Goal: Obtain resource: Download file/media

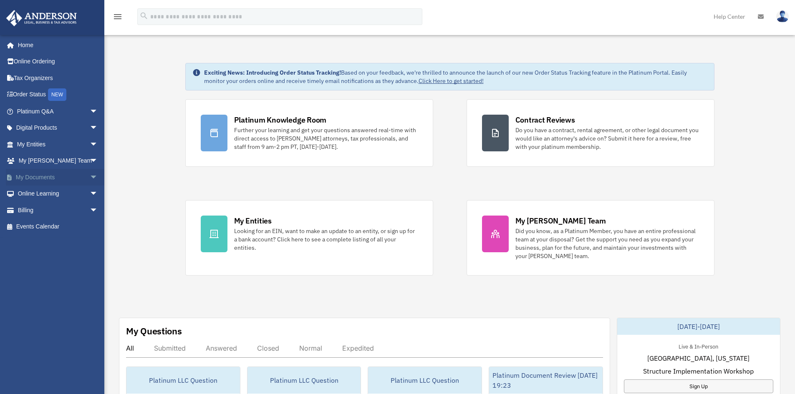
click at [44, 179] on link "My Documents arrow_drop_down" at bounding box center [58, 177] width 105 height 17
click at [90, 176] on span "arrow_drop_down" at bounding box center [98, 177] width 17 height 17
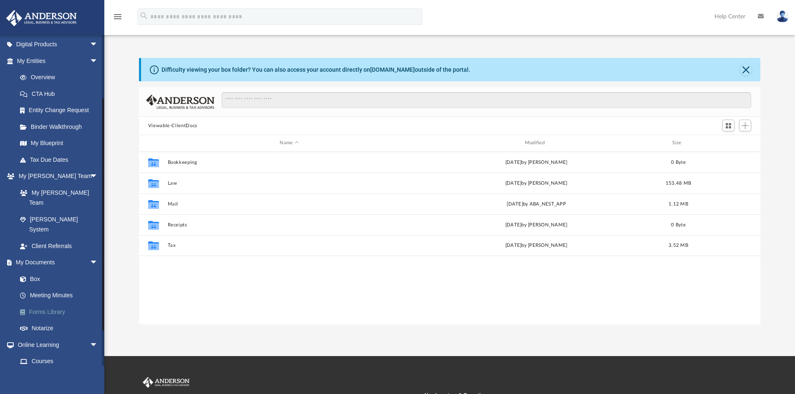
scroll to position [125, 0]
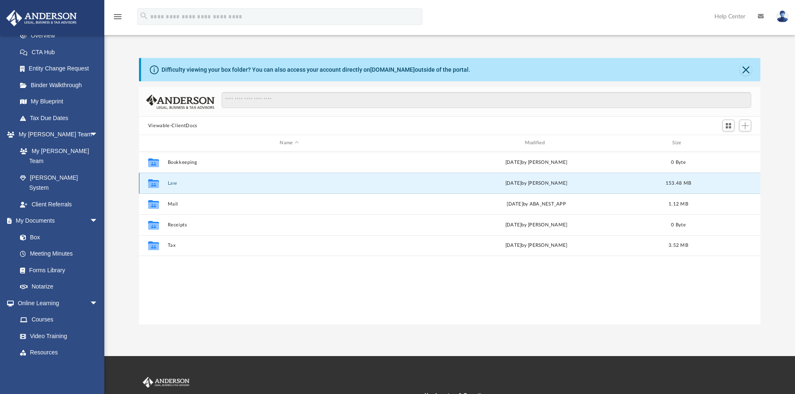
click at [171, 184] on button "Law" at bounding box center [288, 183] width 243 height 5
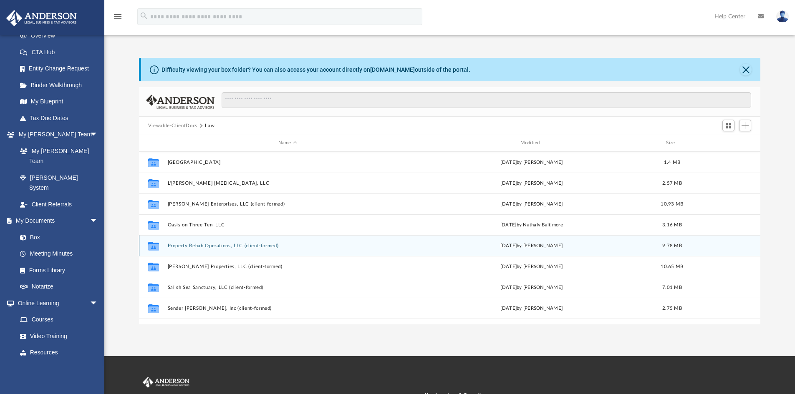
click at [240, 247] on button "Property Rehab Operations, LLC (client-formed)" at bounding box center [287, 245] width 240 height 5
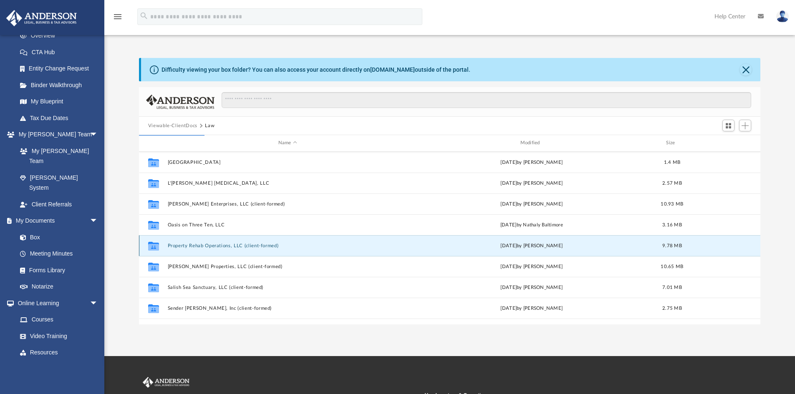
scroll to position [0, 0]
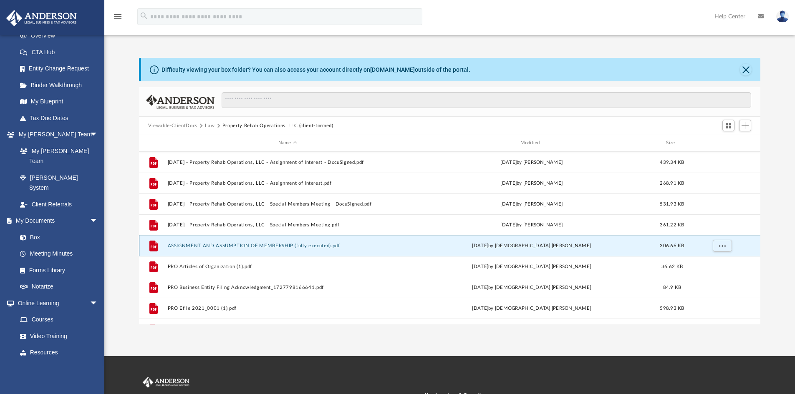
click at [220, 245] on button "ASSIGNMENT AND ASSUMPTION OF MEMBERSHIP (fully executed).pdf" at bounding box center [287, 245] width 240 height 5
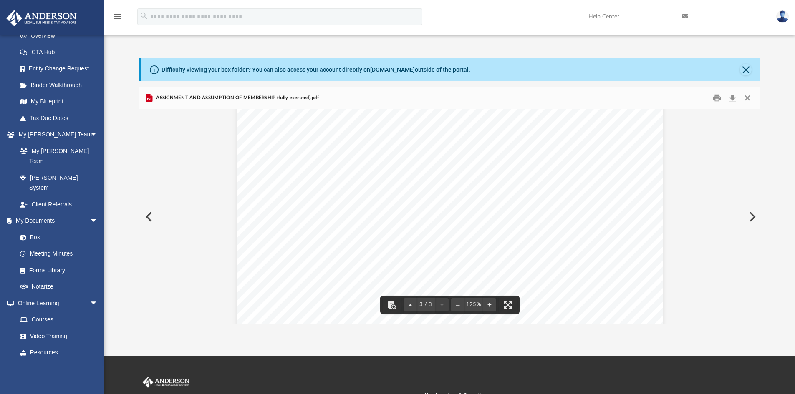
scroll to position [1474, 0]
